Goal: Task Accomplishment & Management: Use online tool/utility

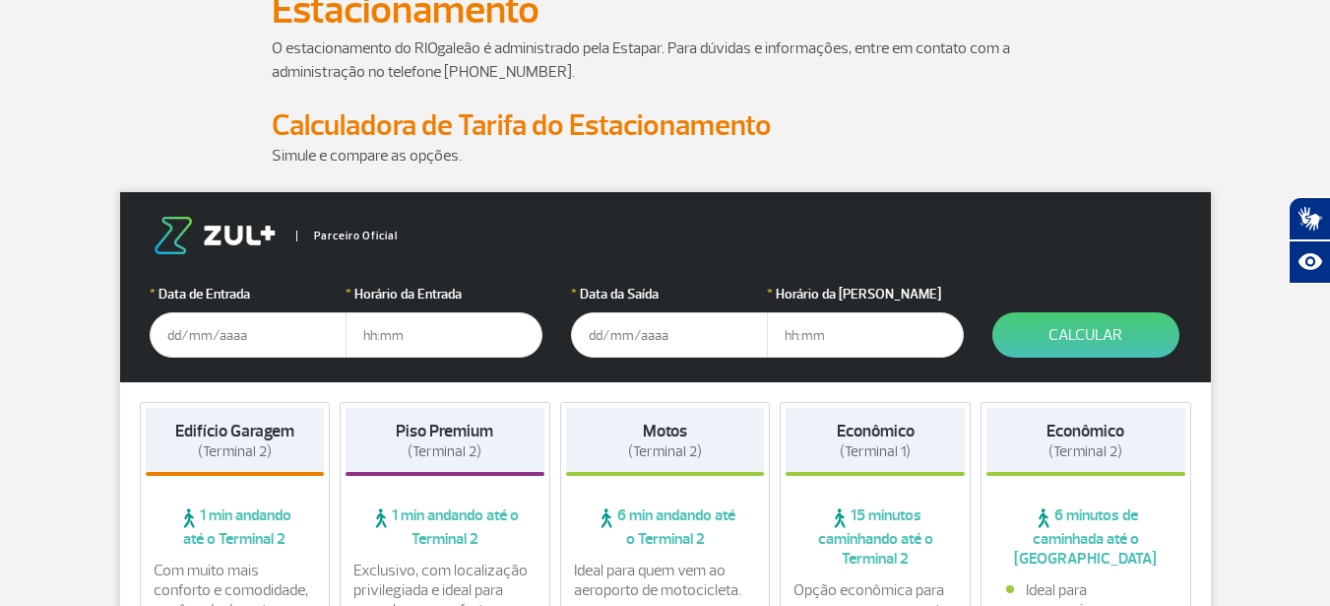
scroll to position [197, 0]
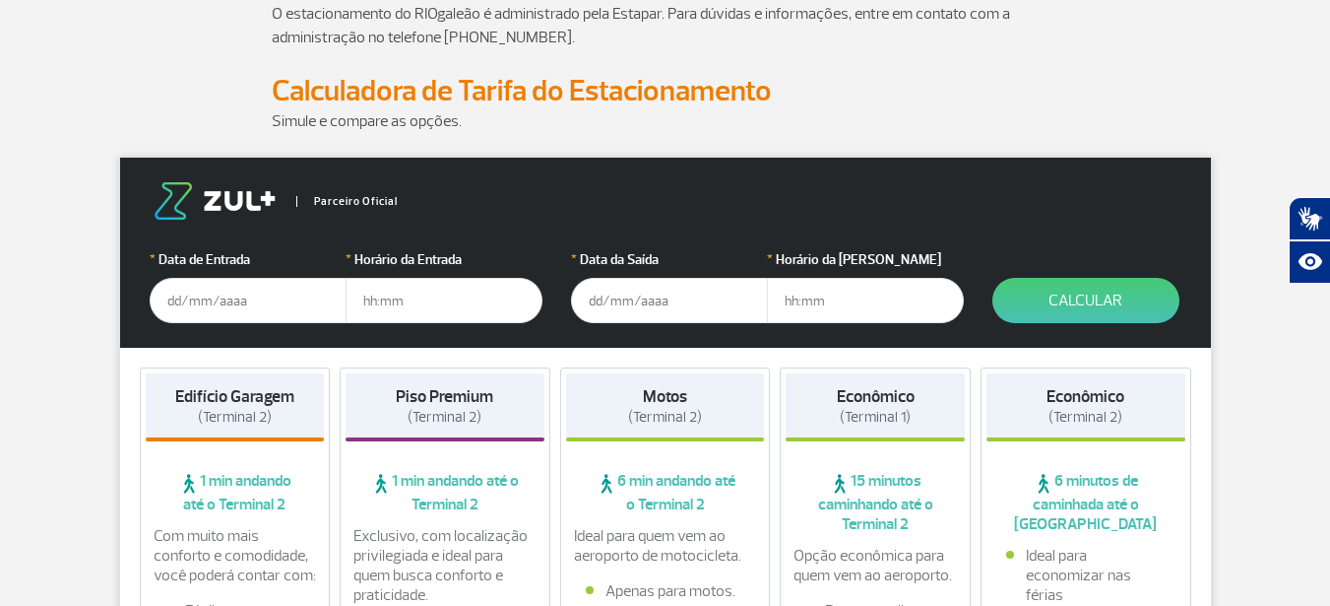
click at [167, 299] on input "text" at bounding box center [248, 300] width 197 height 45
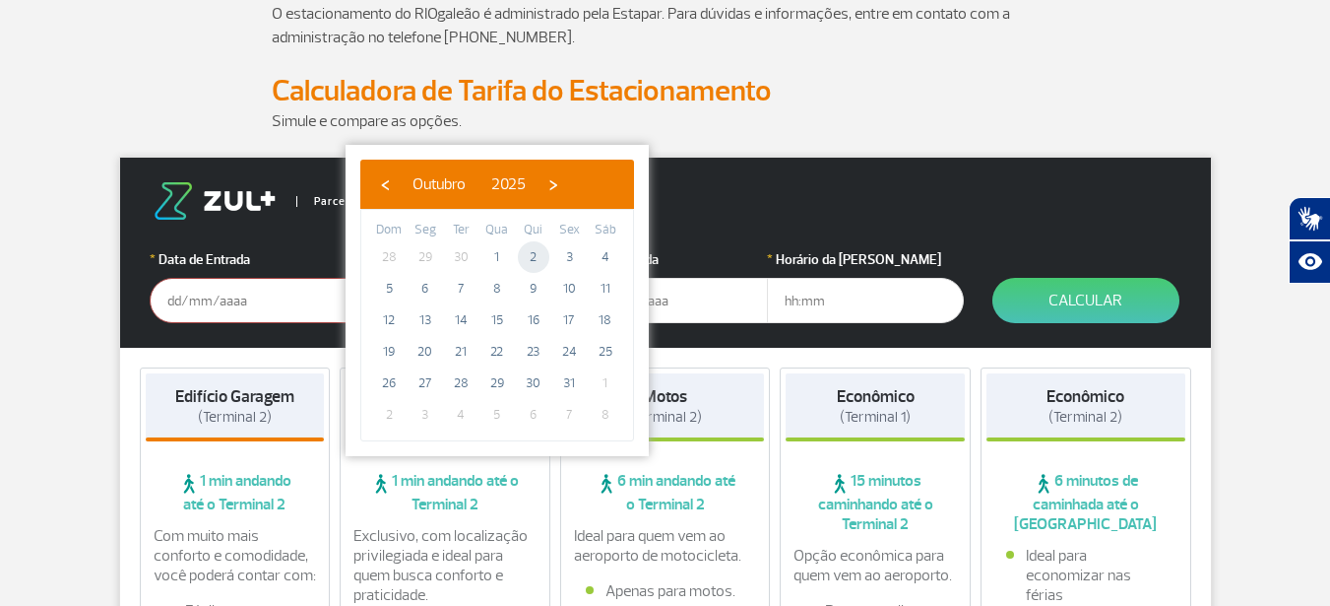
click at [540, 257] on span "2" at bounding box center [534, 257] width 32 height 32
type input "[DATE]"
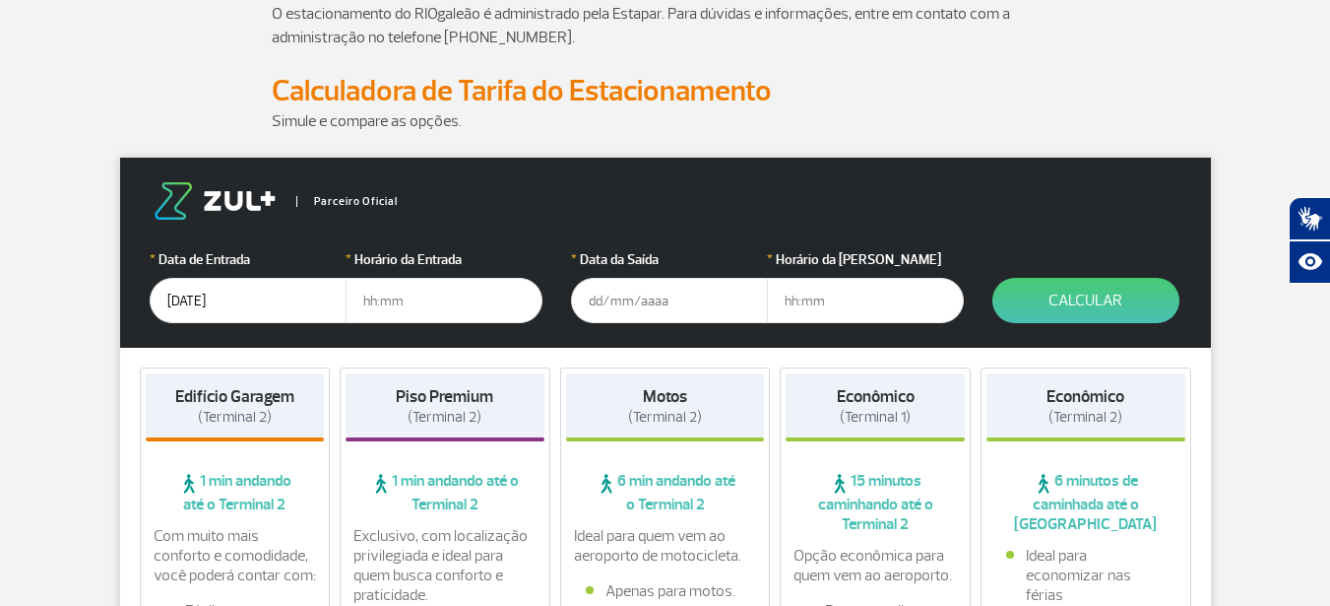
click at [381, 308] on input "text" at bounding box center [444, 300] width 197 height 45
type input "16:00"
click at [598, 297] on input "text" at bounding box center [669, 300] width 197 height 45
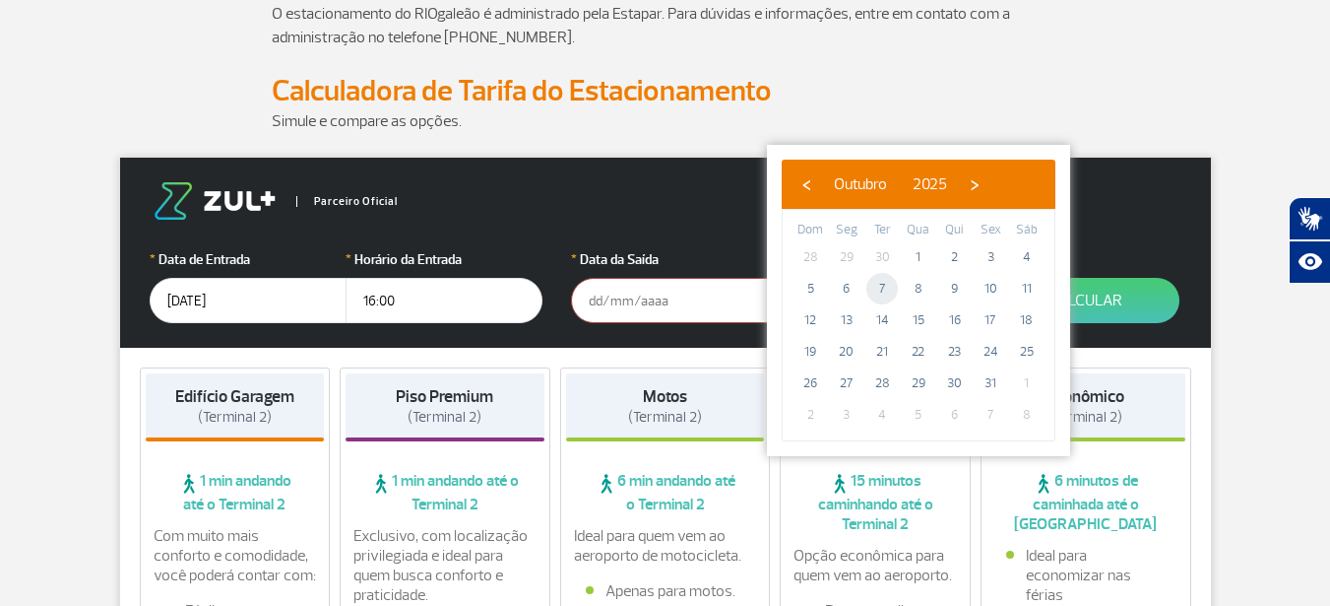
click at [884, 288] on span "7" at bounding box center [883, 289] width 32 height 32
type input "[DATE]"
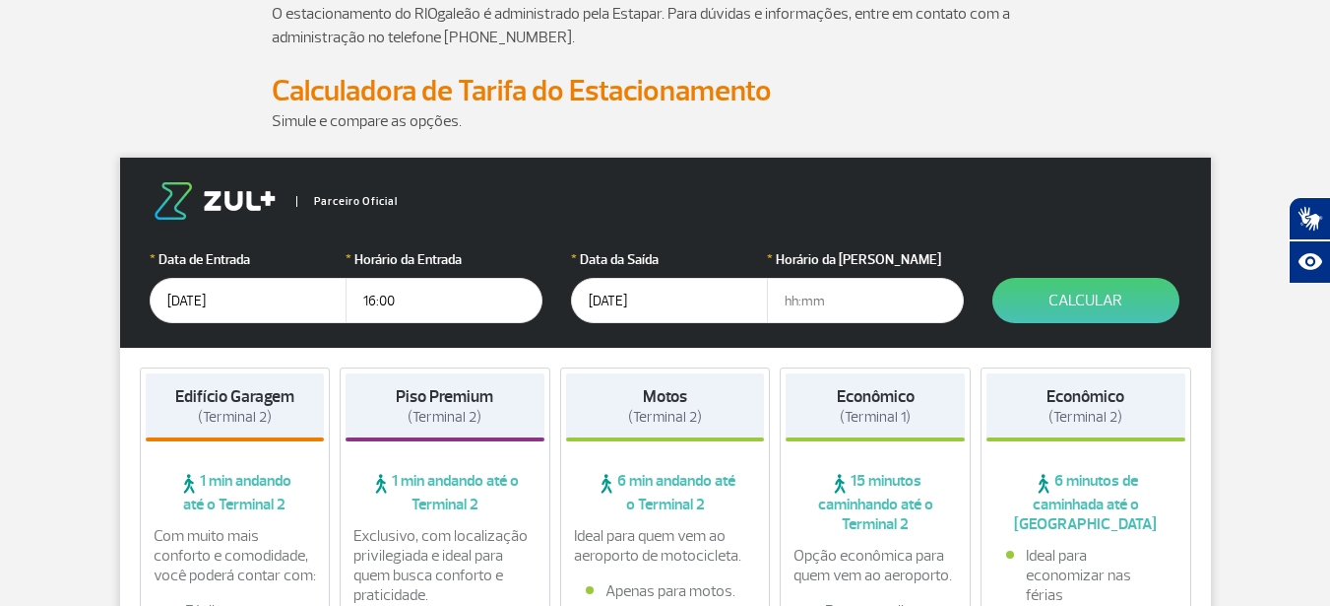
click at [794, 301] on input "text" at bounding box center [865, 300] width 197 height 45
type input "08:00"
click at [1059, 296] on button "Calcular" at bounding box center [1086, 300] width 187 height 45
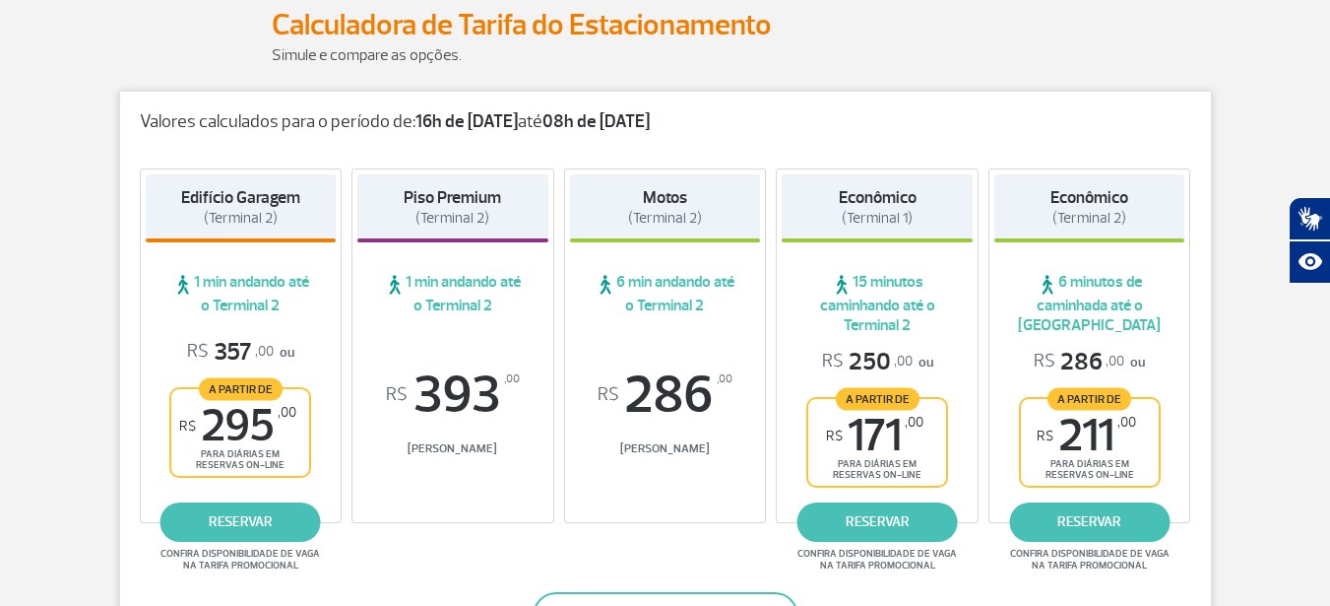
scroll to position [295, 0]
